Goal: Navigation & Orientation: Find specific page/section

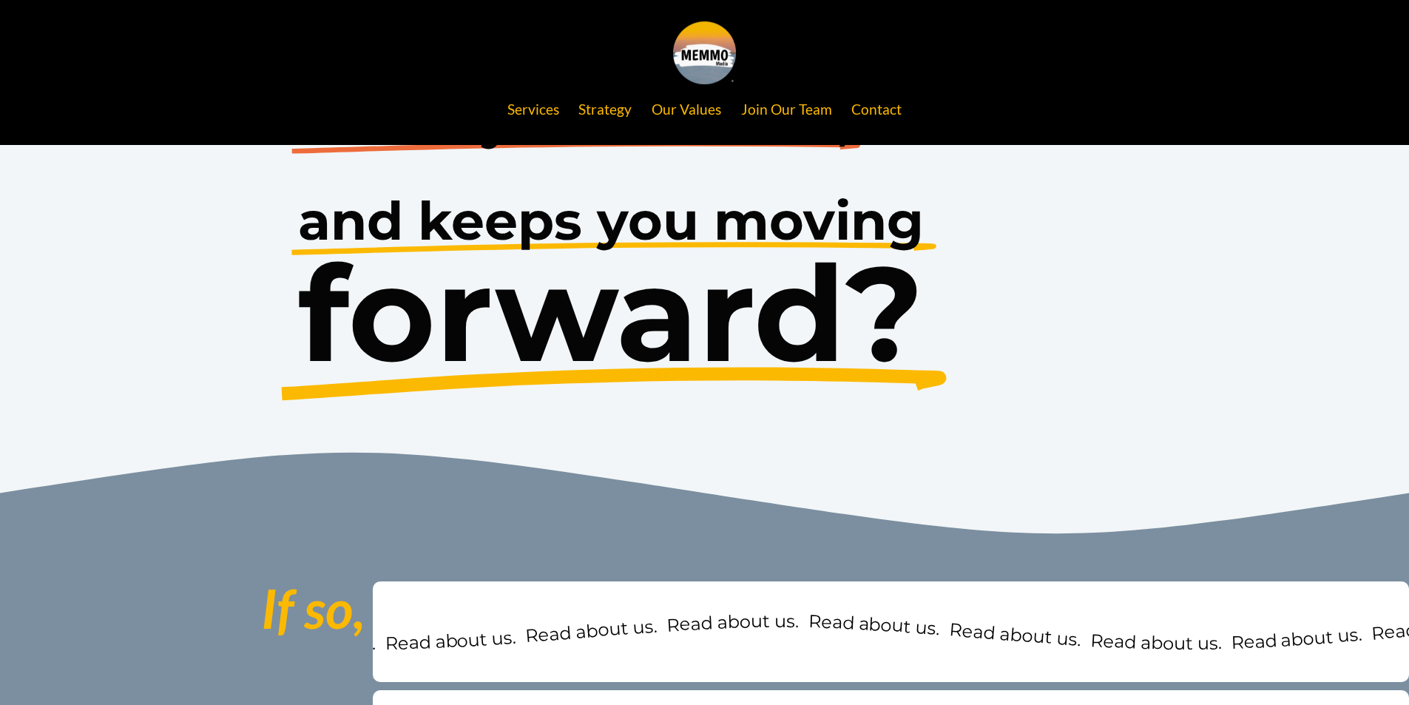
scroll to position [1110, 0]
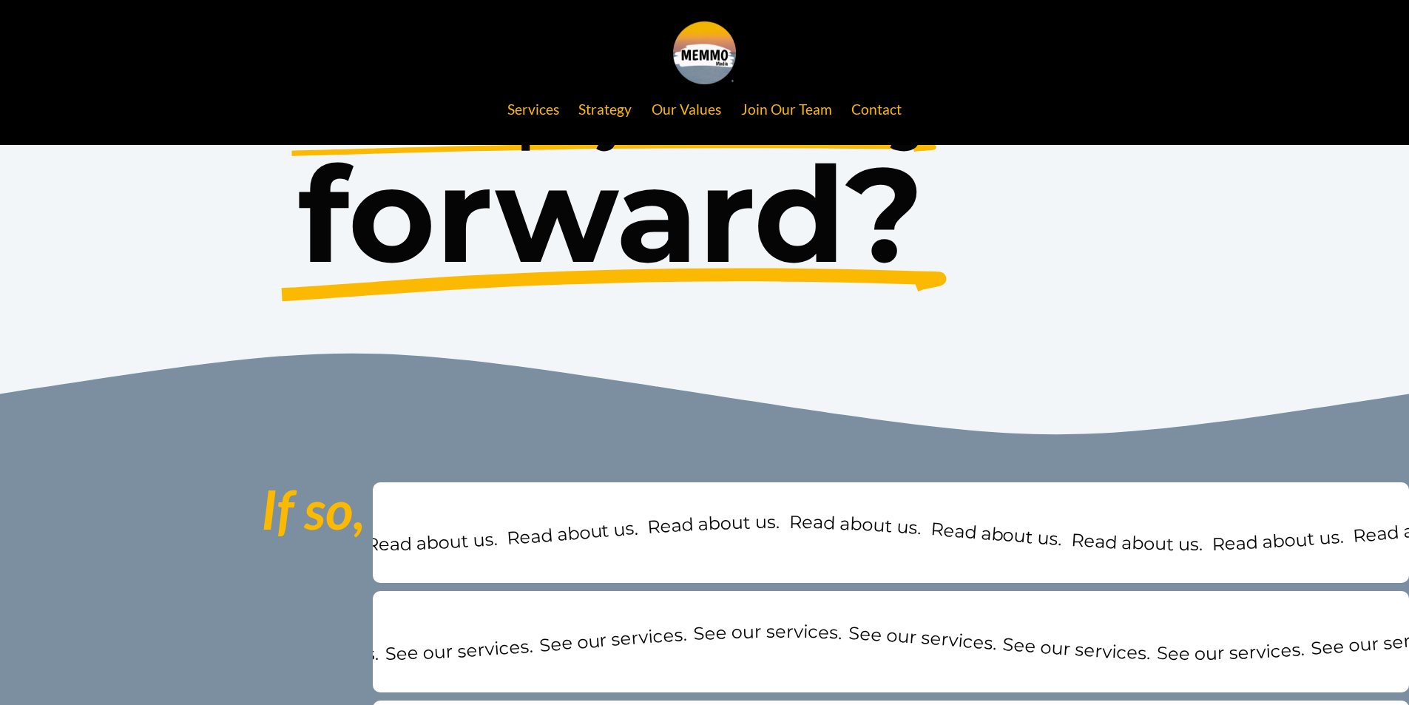
click at [890, 112] on link "Contact" at bounding box center [876, 109] width 50 height 28
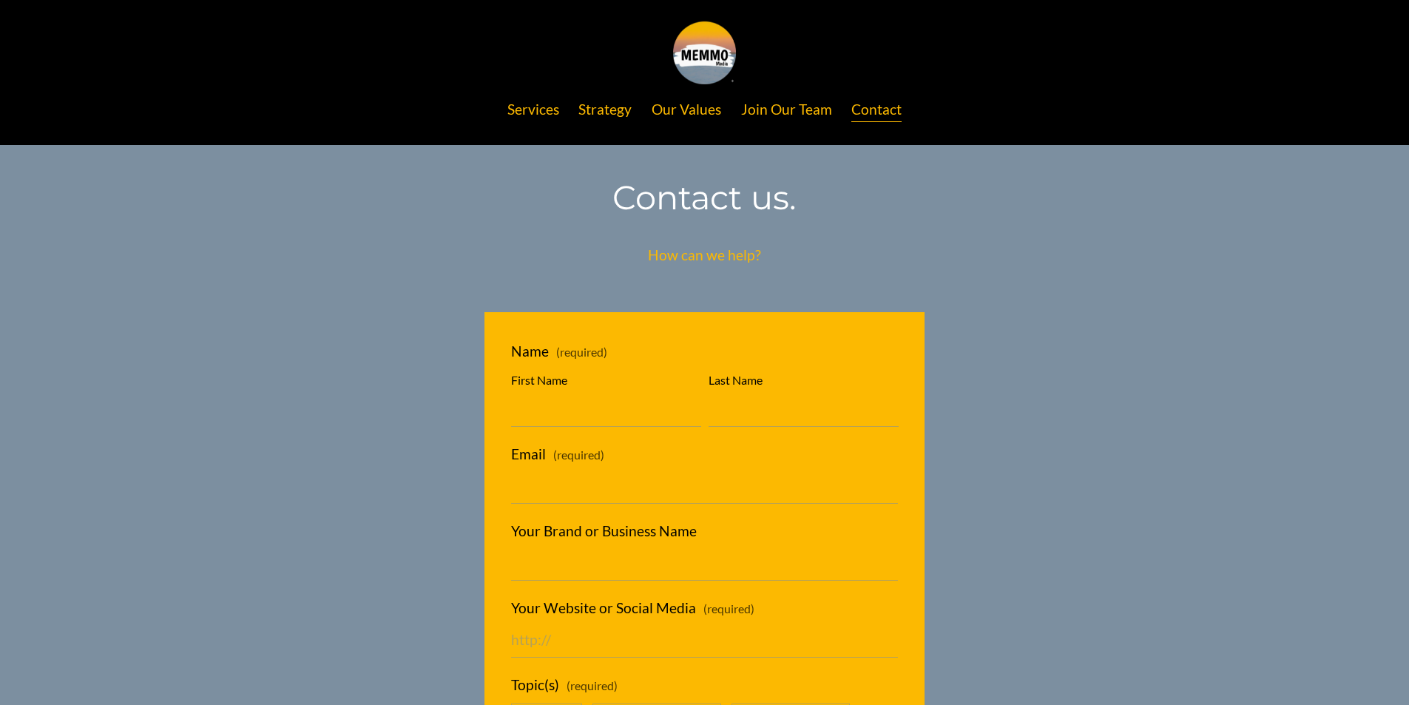
scroll to position [486, 0]
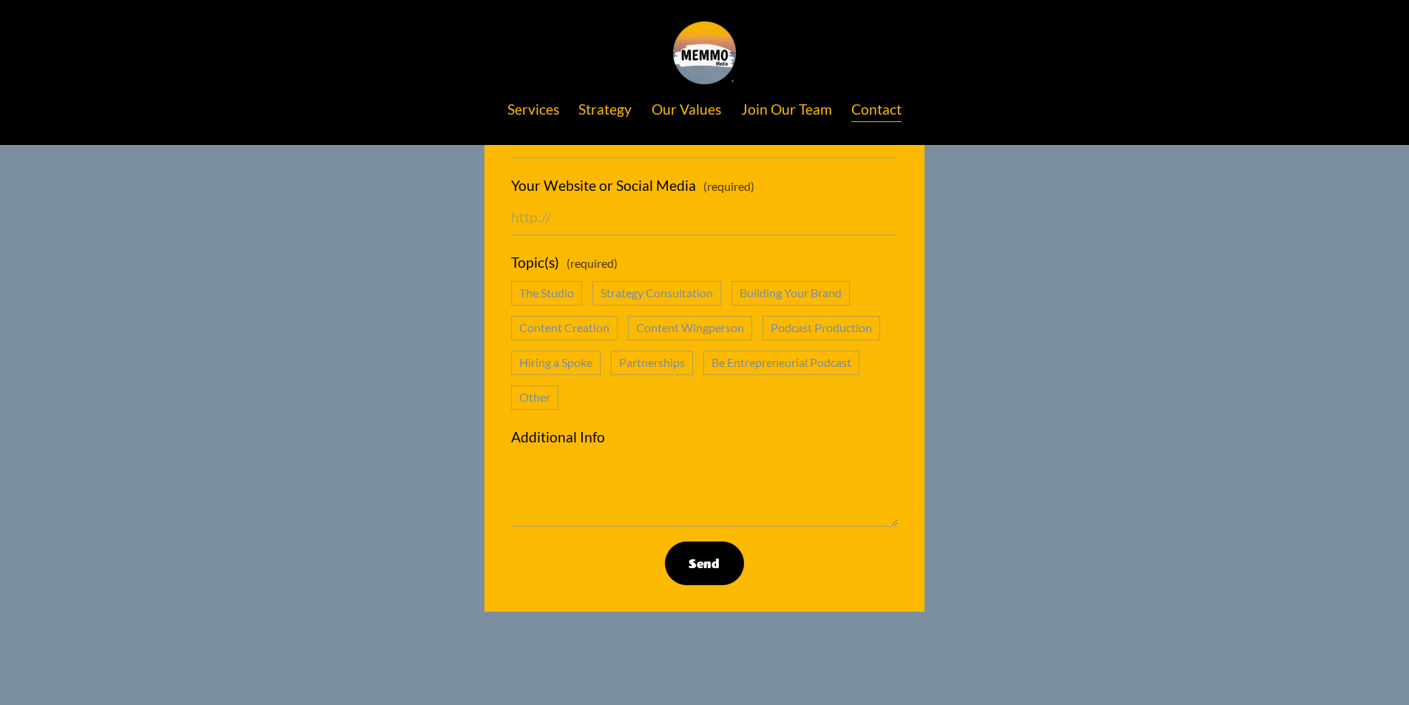
click at [610, 107] on link "Strategy" at bounding box center [604, 109] width 53 height 28
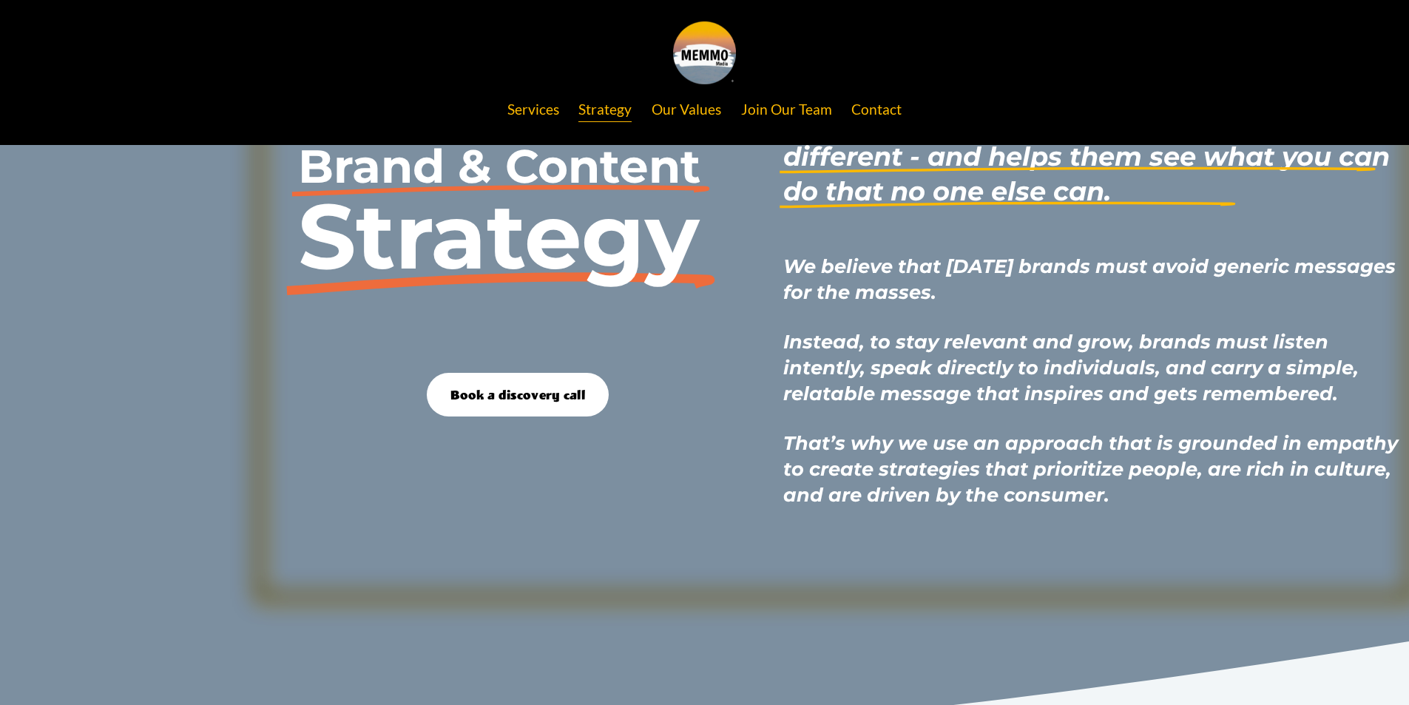
scroll to position [763, 0]
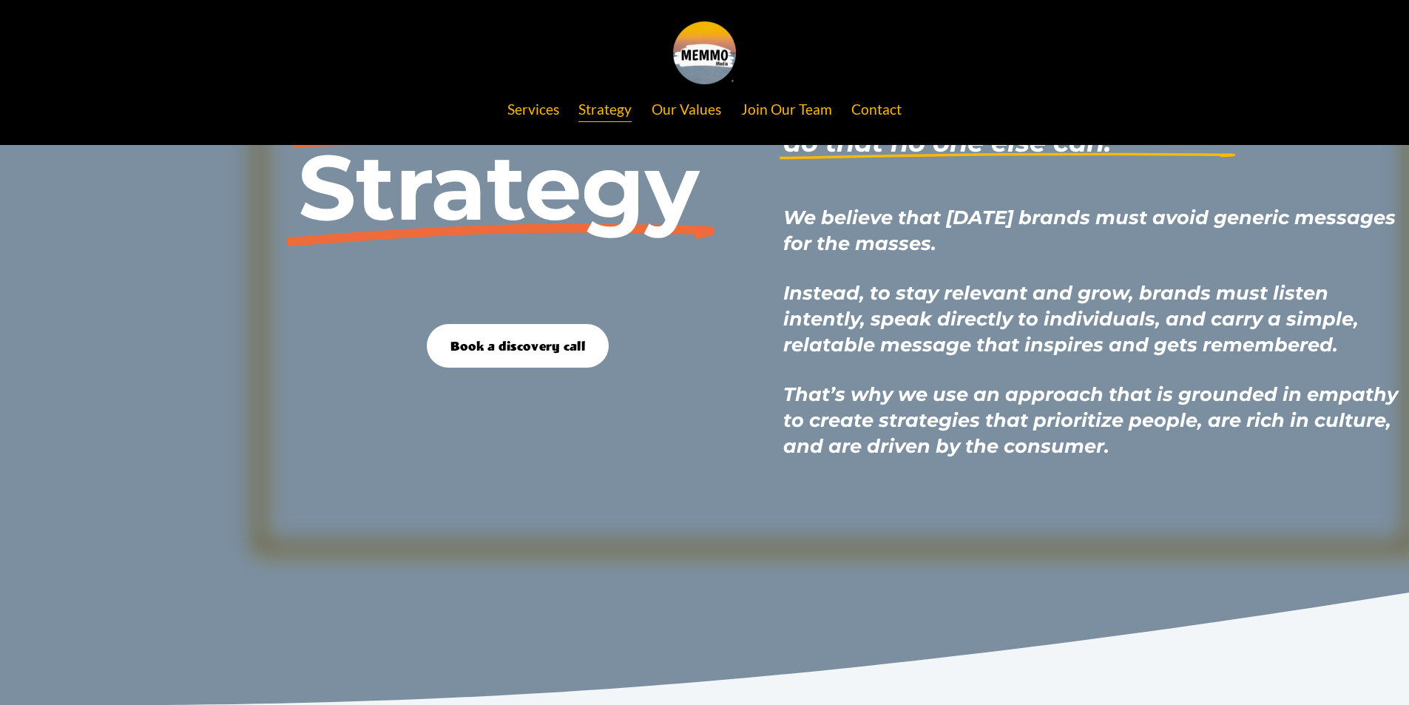
click at [525, 117] on link "Services" at bounding box center [533, 109] width 52 height 28
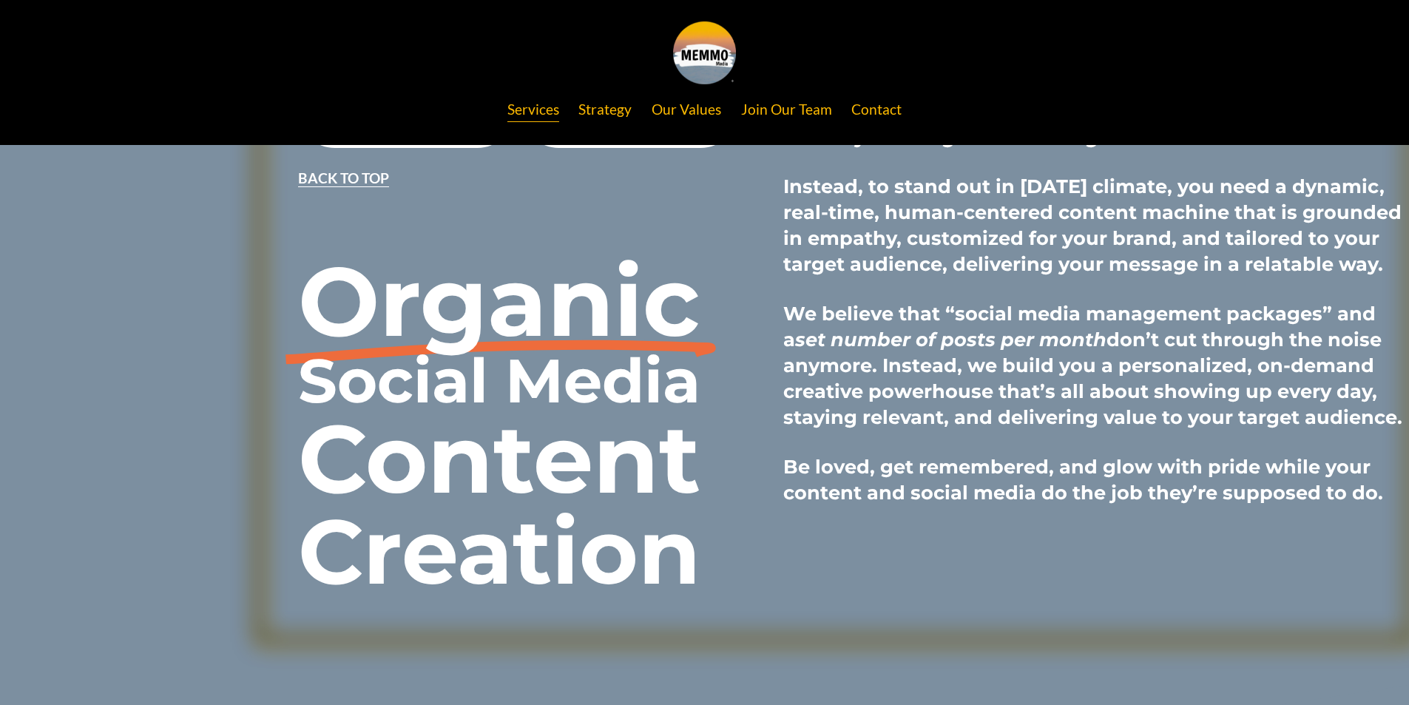
scroll to position [3847, 0]
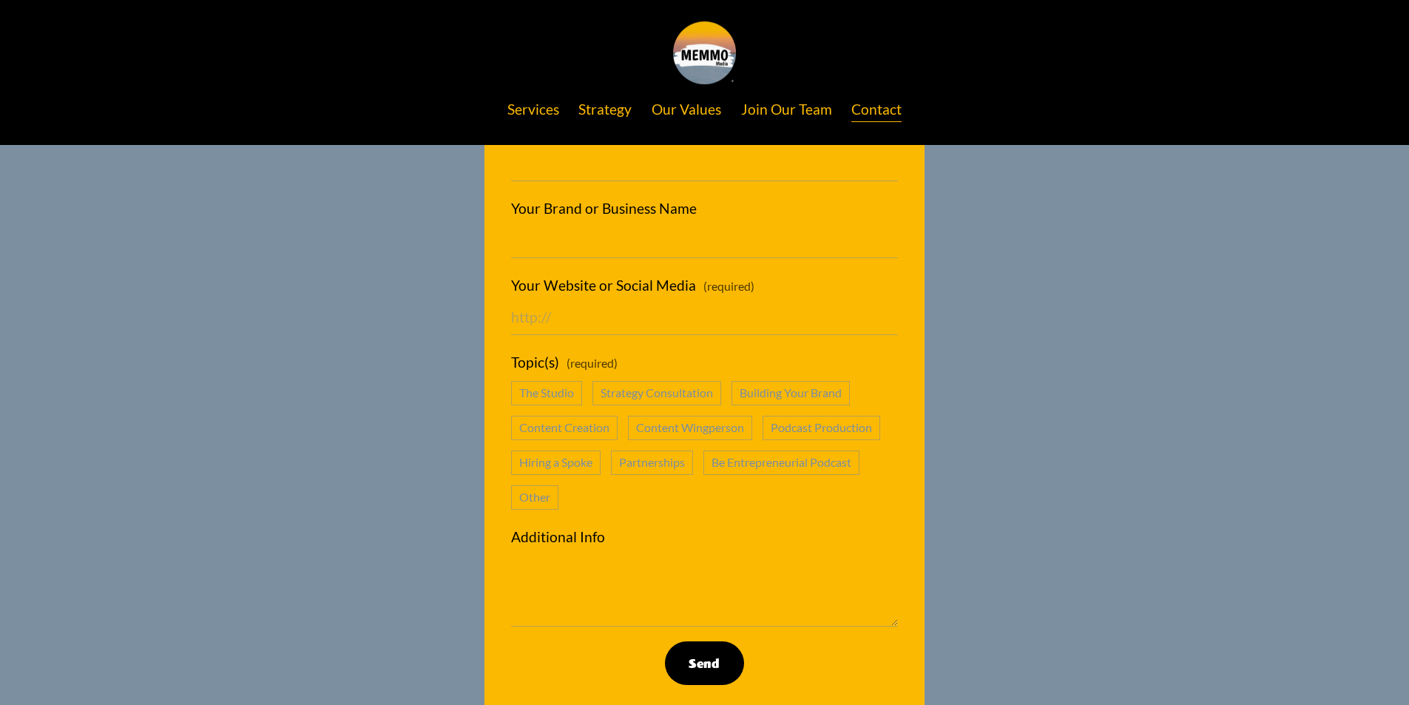
scroll to position [450, 0]
